Goal: Transaction & Acquisition: Download file/media

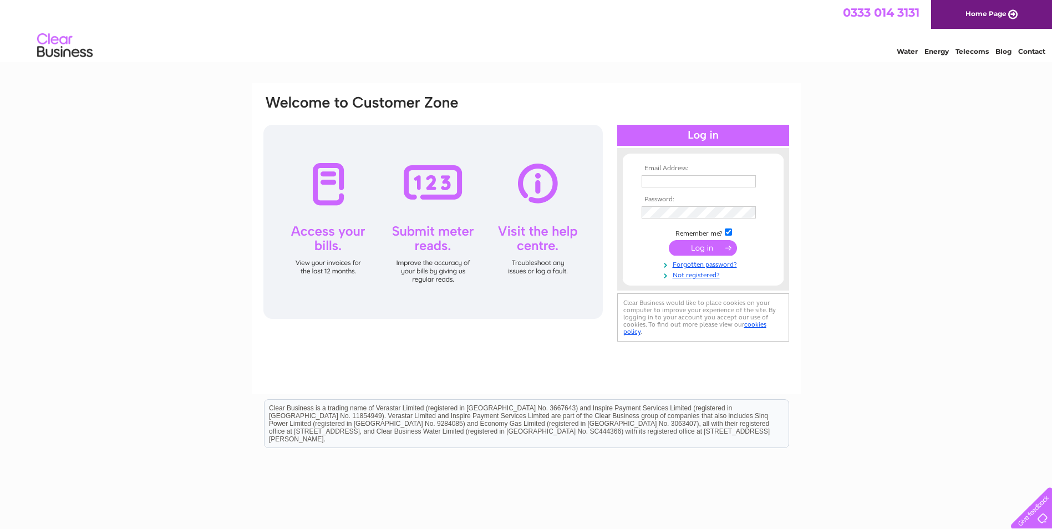
type input "[EMAIL_ADDRESS][DOMAIN_NAME]"
click at [706, 249] on input "submit" at bounding box center [703, 248] width 68 height 16
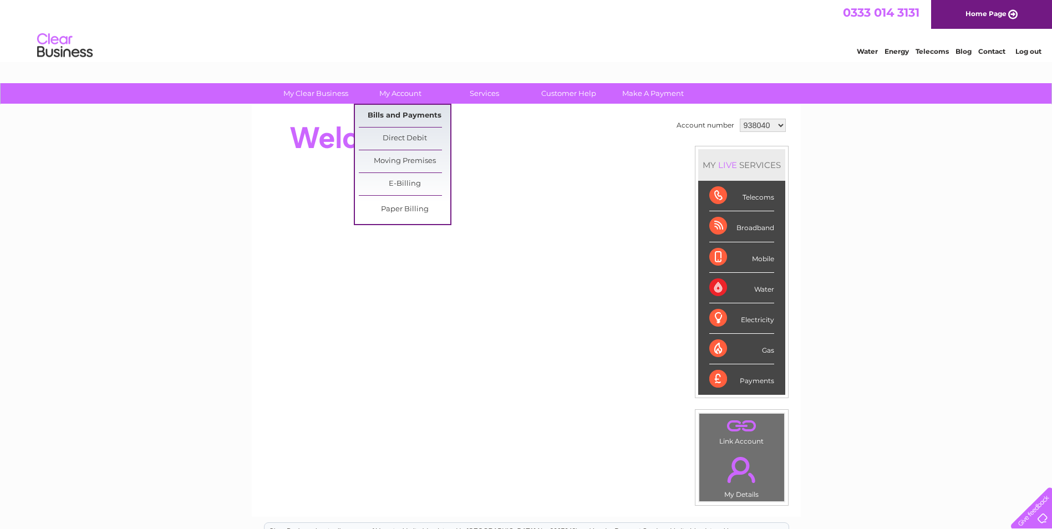
click at [413, 112] on link "Bills and Payments" at bounding box center [405, 116] width 92 height 22
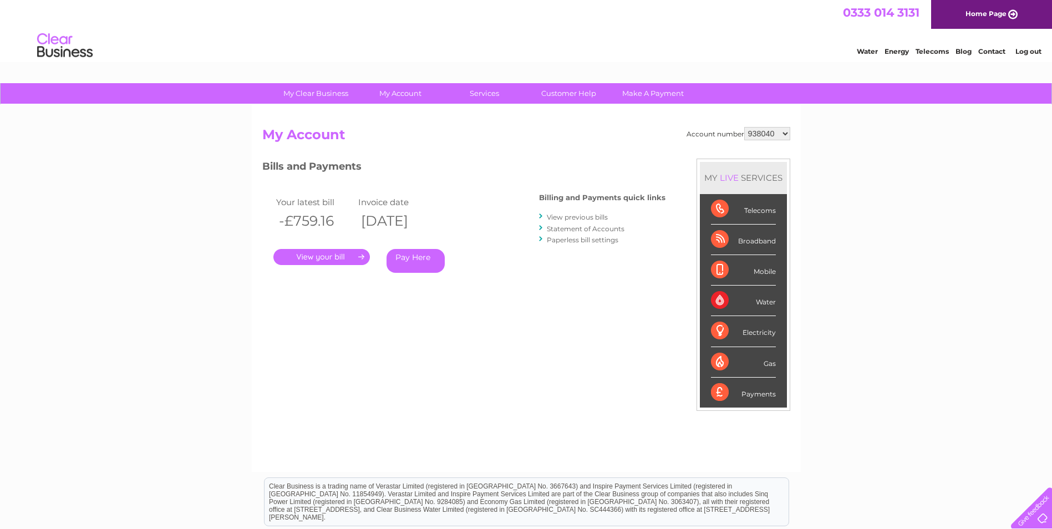
click at [787, 133] on select "938040 938041 1142131" at bounding box center [767, 133] width 46 height 13
select select "938041"
click at [745, 127] on select "938040 938041 1142131" at bounding box center [767, 133] width 46 height 13
click at [336, 256] on link "." at bounding box center [321, 257] width 97 height 16
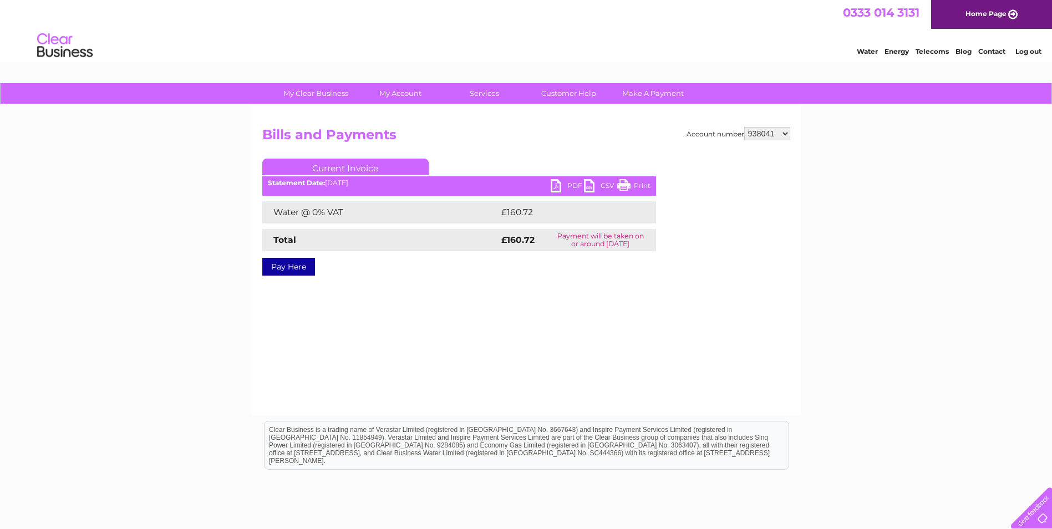
click at [563, 184] on link "PDF" at bounding box center [567, 187] width 33 height 16
